Goal: Information Seeking & Learning: Learn about a topic

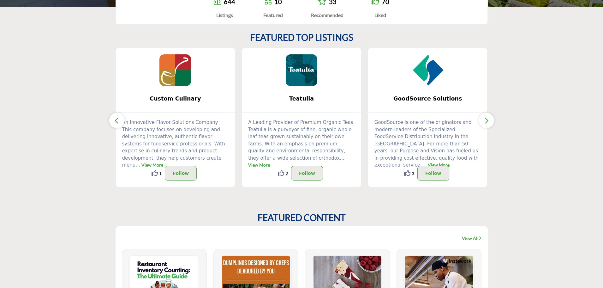
scroll to position [157, 0]
click at [165, 72] on img at bounding box center [175, 70] width 32 height 32
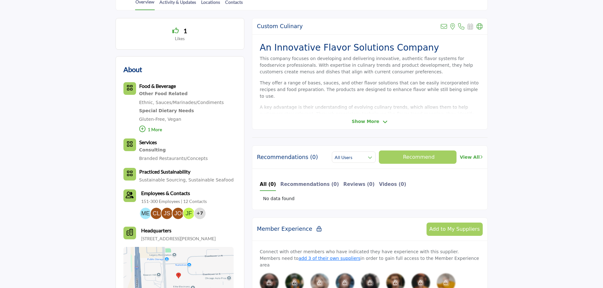
scroll to position [155, 0]
click at [368, 115] on div "Custom Culinary View email address of this listing View the location of this li…" at bounding box center [370, 73] width 236 height 111
click at [364, 122] on span "Show More" at bounding box center [365, 121] width 27 height 7
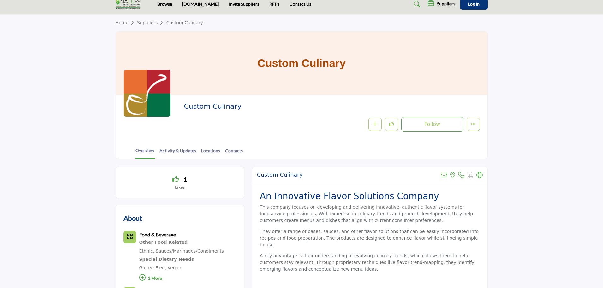
scroll to position [0, 0]
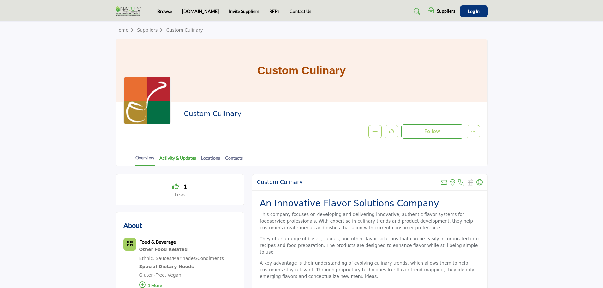
click at [174, 158] on link "Activity & Updates" at bounding box center [177, 159] width 37 height 11
